Goal: Transaction & Acquisition: Purchase product/service

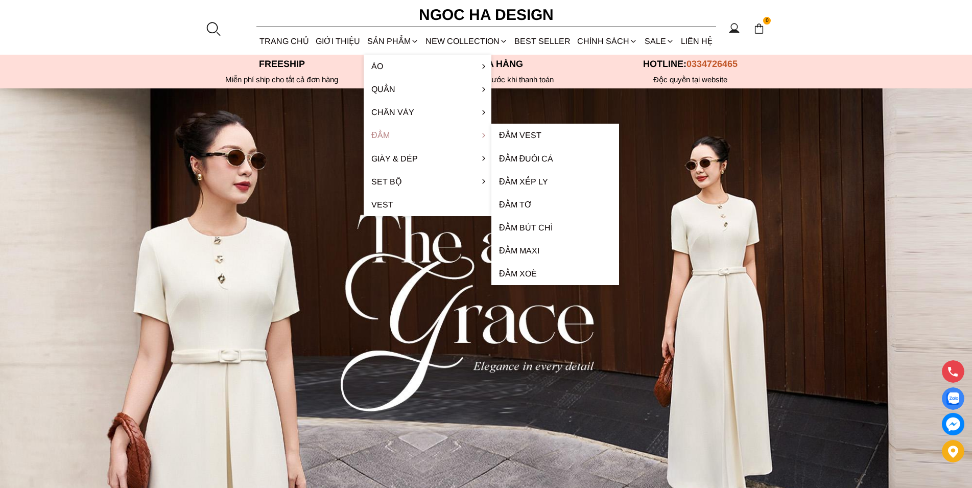
click at [385, 135] on link "Đầm" at bounding box center [428, 135] width 128 height 23
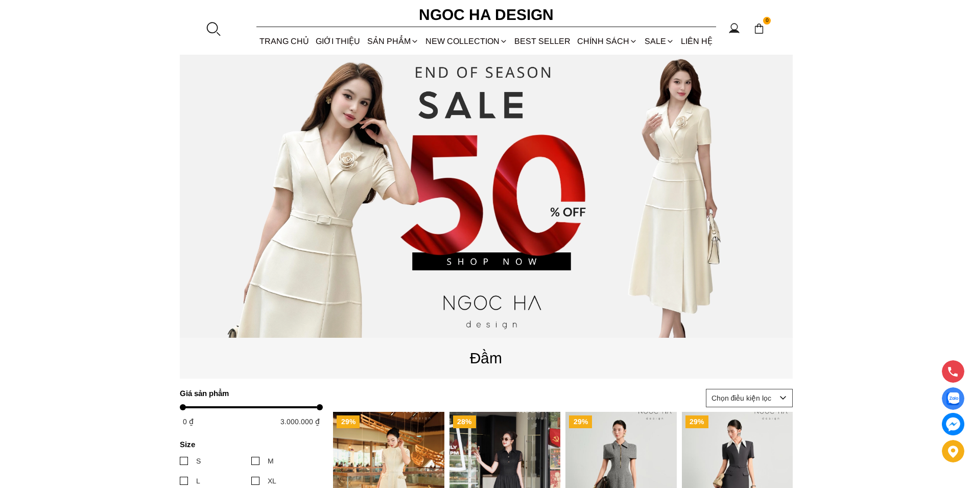
scroll to position [313, 0]
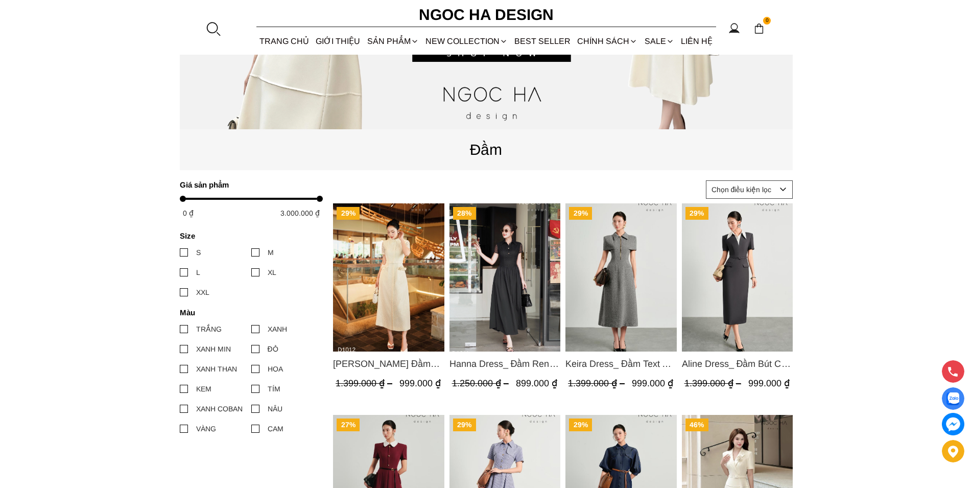
click at [257, 429] on div at bounding box center [255, 429] width 8 height 8
click at [251, 429] on input "CAM" at bounding box center [251, 429] width 0 height 0
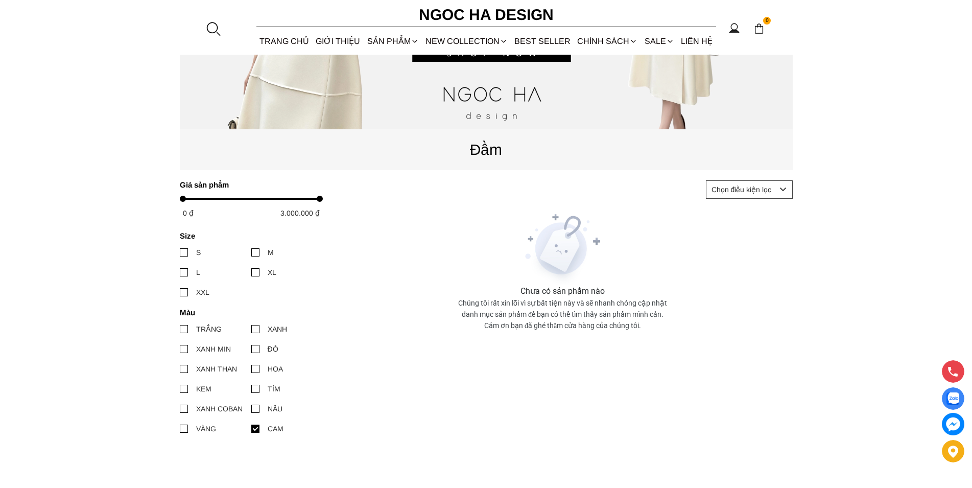
click at [259, 328] on div at bounding box center [255, 329] width 8 height 8
click at [251, 329] on input "XANH" at bounding box center [251, 329] width 0 height 0
click at [255, 425] on div at bounding box center [255, 429] width 8 height 8
click at [251, 429] on input "CAM" at bounding box center [251, 429] width 0 height 0
click at [257, 329] on div at bounding box center [255, 329] width 8 height 8
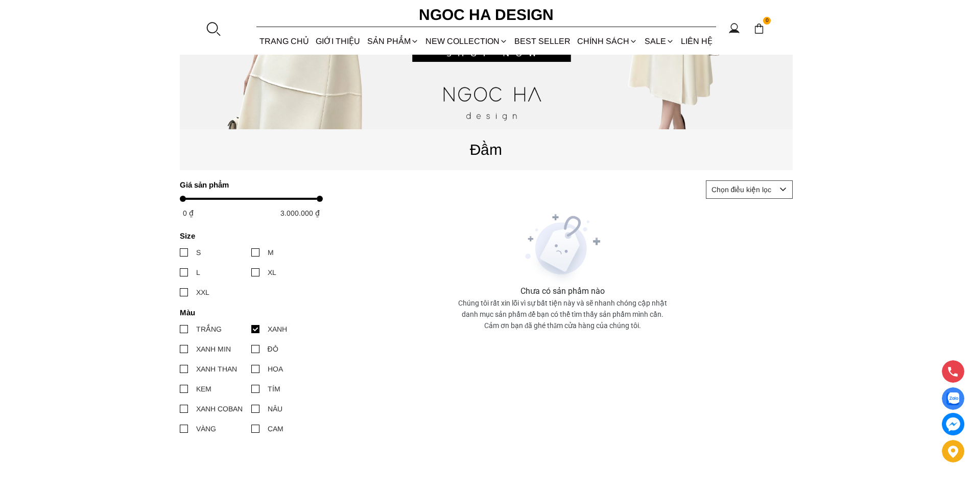
click at [251, 329] on input "XANH" at bounding box center [251, 329] width 0 height 0
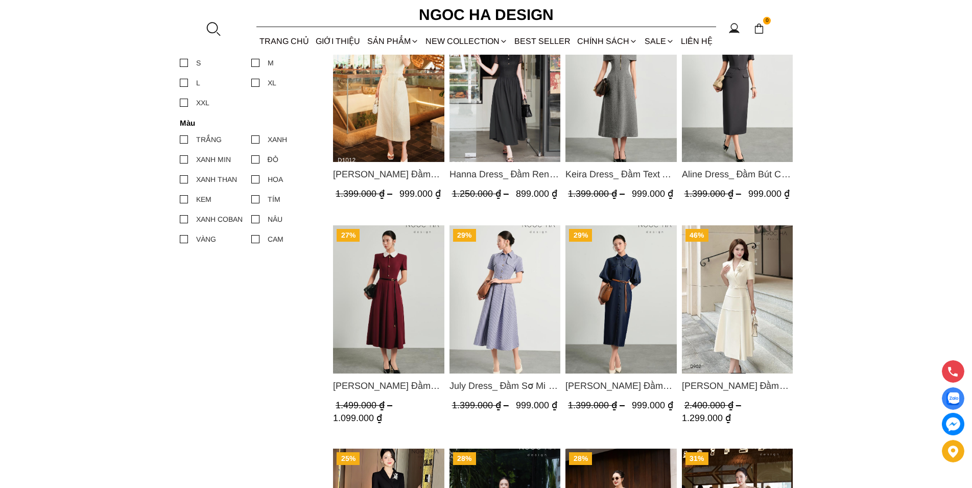
scroll to position [521, 0]
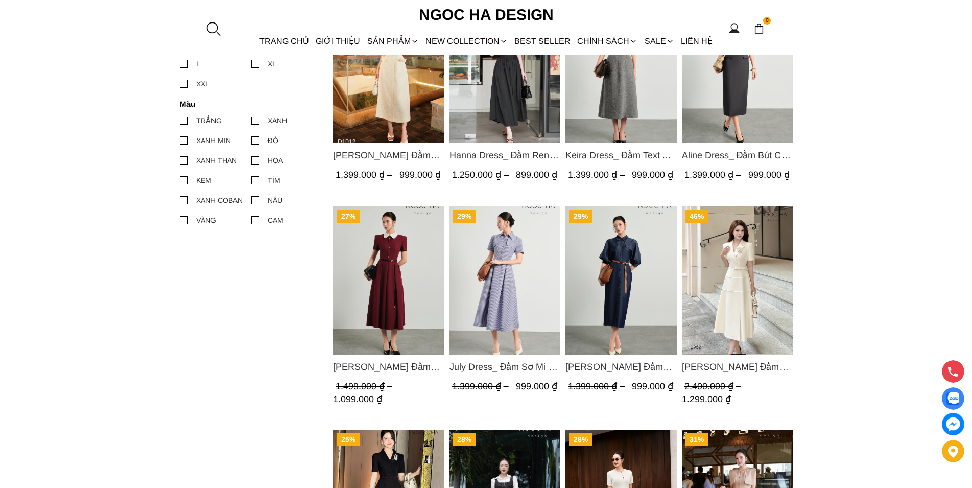
click at [404, 313] on img "Product image - Claire Dress_ Đầm Xòe Màu Đỏ Mix Cổ Trằng D1013" at bounding box center [388, 280] width 111 height 148
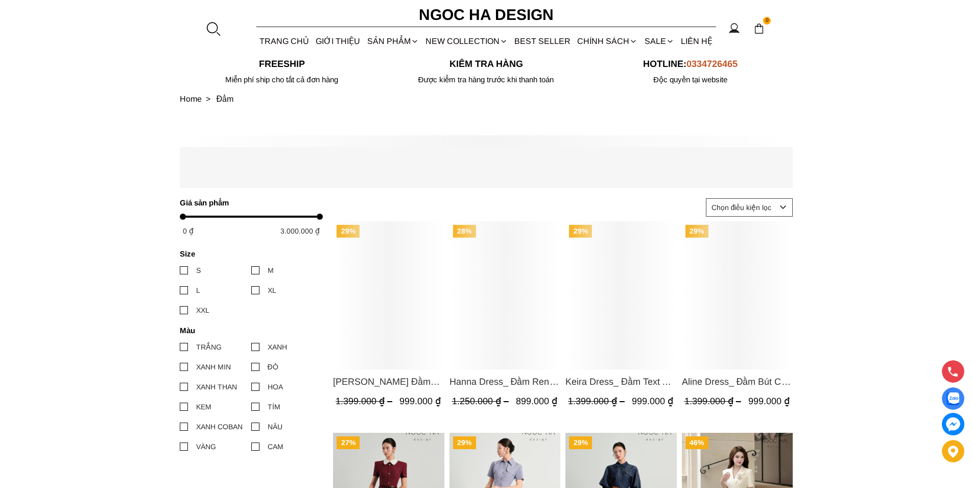
scroll to position [521, 0]
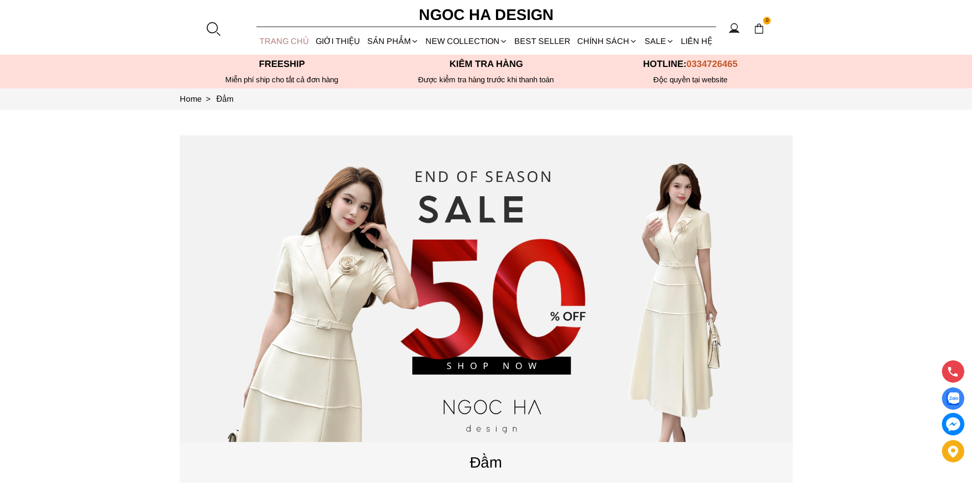
click at [286, 46] on link "TRANG CHỦ" at bounding box center [285, 41] width 56 height 27
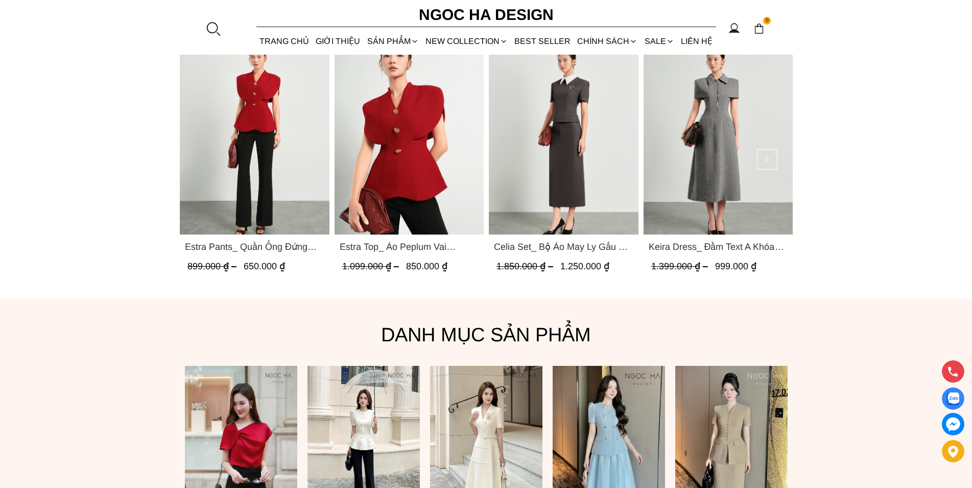
scroll to position [834, 0]
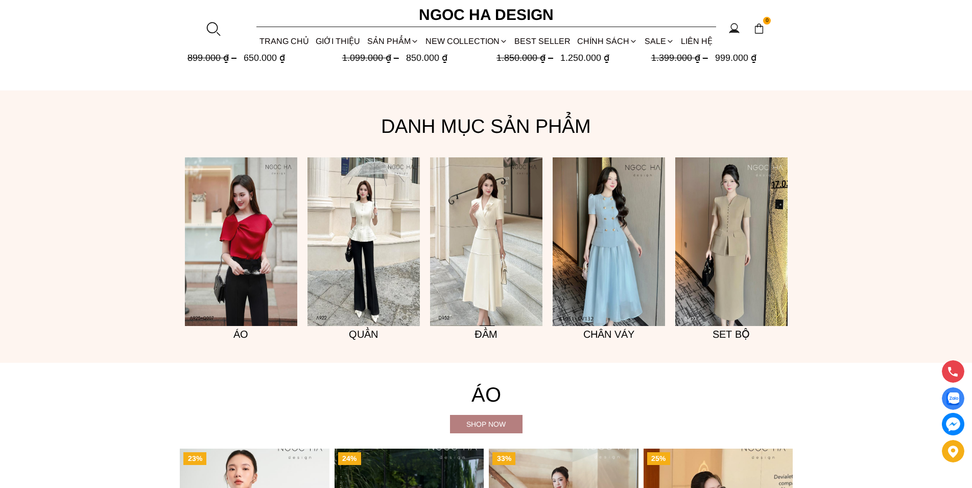
click at [488, 335] on h5 "Đầm" at bounding box center [486, 334] width 112 height 16
